Goal: Task Accomplishment & Management: Use online tool/utility

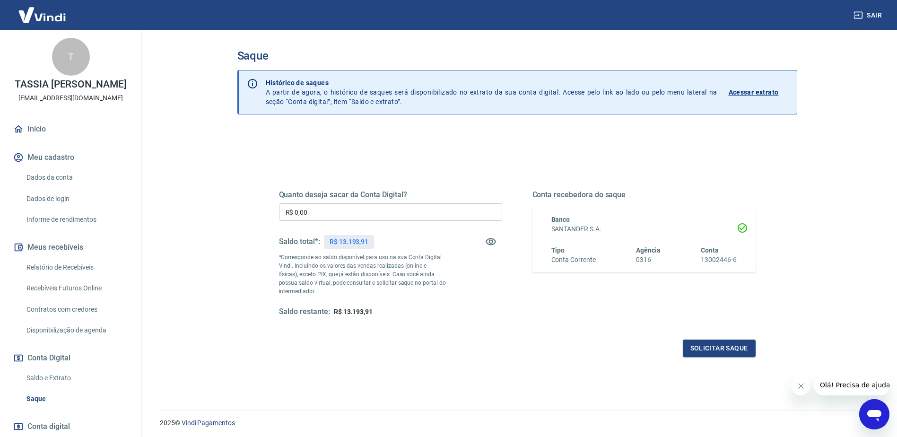
click at [415, 209] on input "R$ 0,00" at bounding box center [390, 211] width 223 height 17
type input "R$ 13.193,91"
click at [716, 345] on button "Solicitar saque" at bounding box center [719, 347] width 73 height 17
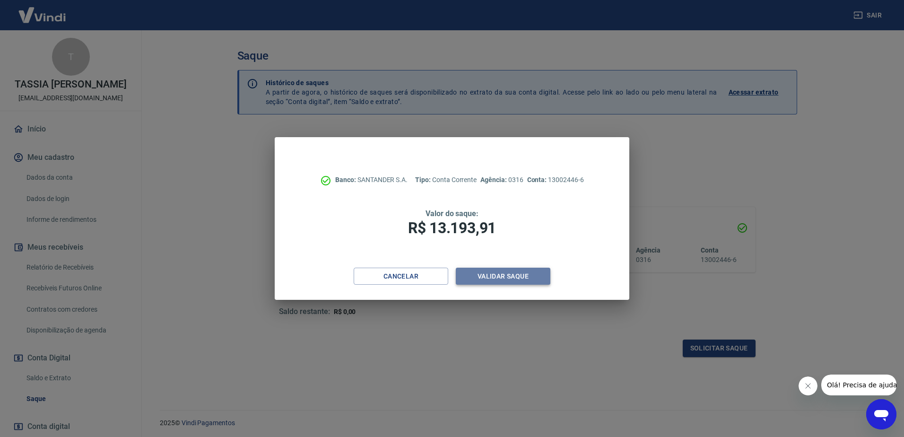
click at [491, 273] on button "Validar saque" at bounding box center [503, 276] width 95 height 17
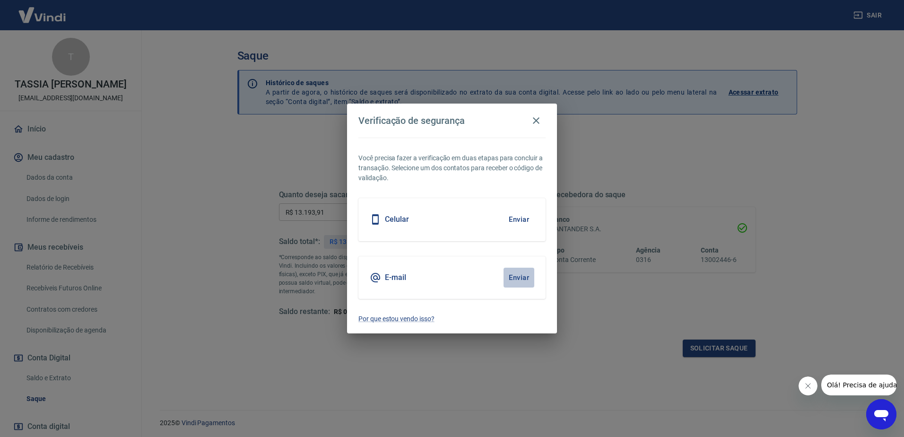
click at [524, 274] on button "Enviar" at bounding box center [519, 278] width 31 height 20
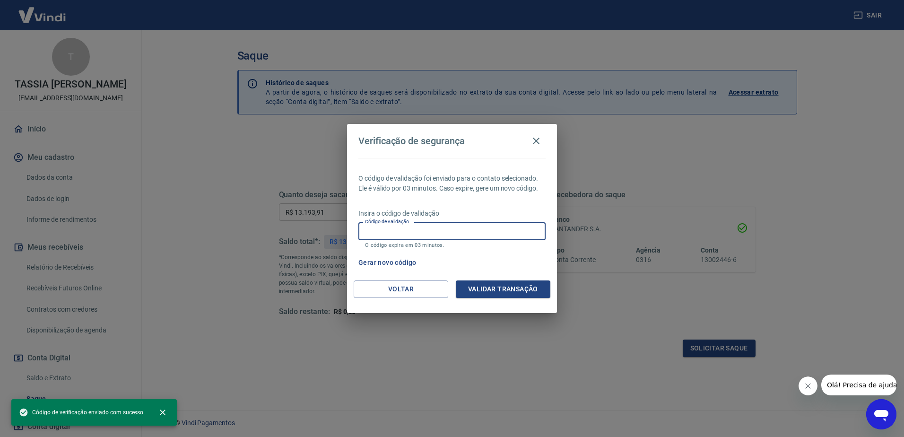
click at [452, 232] on input "Código de validação" at bounding box center [451, 230] width 187 height 17
paste input "492208"
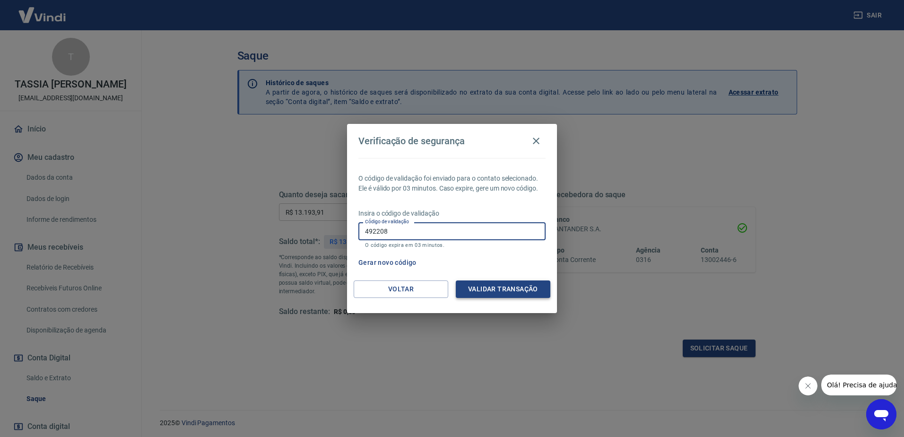
type input "492208"
click at [515, 286] on button "Validar transação" at bounding box center [503, 288] width 95 height 17
